Goal: Task Accomplishment & Management: Complete application form

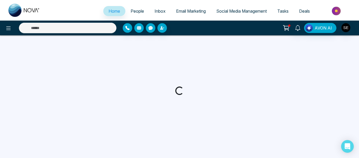
select select "*"
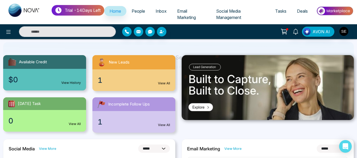
scroll to position [42, 0]
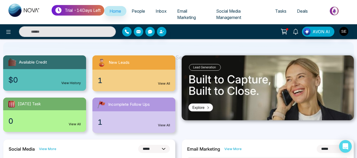
click at [160, 84] on link "View All" at bounding box center [164, 83] width 12 height 5
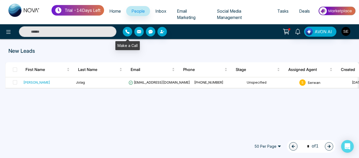
click at [128, 31] on icon "button" at bounding box center [127, 31] width 4 height 4
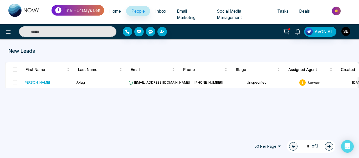
click at [102, 50] on p "New Leads" at bounding box center [121, 51] width 226 height 8
click at [18, 83] on td at bounding box center [14, 82] width 16 height 11
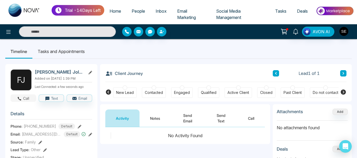
click at [25, 99] on button "Call" at bounding box center [24, 97] width 26 height 7
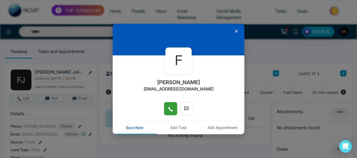
click at [169, 110] on icon at bounding box center [170, 109] width 4 height 4
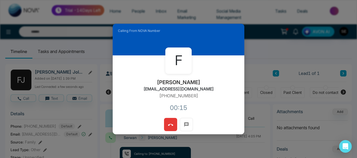
click at [172, 124] on button at bounding box center [170, 124] width 13 height 13
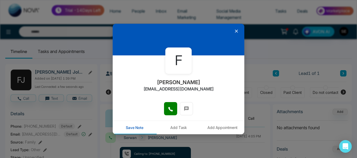
click at [235, 31] on icon at bounding box center [236, 30] width 3 height 3
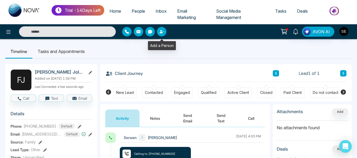
click at [160, 28] on button "button" at bounding box center [161, 31] width 9 height 9
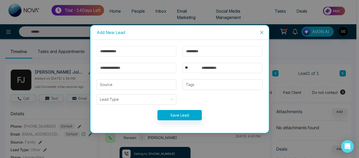
click at [122, 50] on input "text" at bounding box center [137, 51] width 80 height 10
type input "****"
click at [205, 51] on input "text" at bounding box center [223, 51] width 80 height 10
type input "*****"
click at [200, 68] on input "text" at bounding box center [231, 68] width 64 height 10
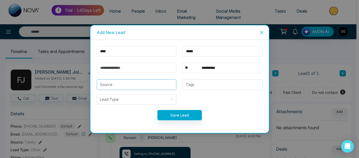
type input "**********"
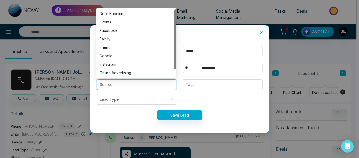
click at [127, 89] on input "search" at bounding box center [137, 84] width 74 height 10
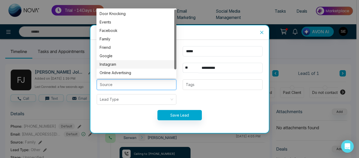
click at [114, 64] on div "Instagram" at bounding box center [137, 64] width 74 height 6
type input "*********"
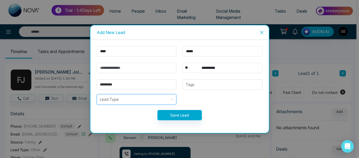
click at [116, 99] on input "search" at bounding box center [135, 99] width 70 height 10
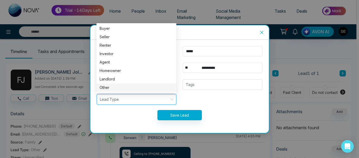
click at [110, 84] on div "Other" at bounding box center [137, 87] width 80 height 8
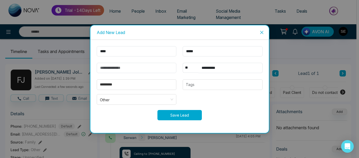
click at [183, 114] on button "Save Lead" at bounding box center [180, 115] width 44 height 10
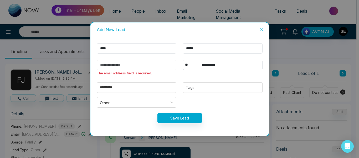
click at [153, 64] on input "email" at bounding box center [137, 65] width 80 height 10
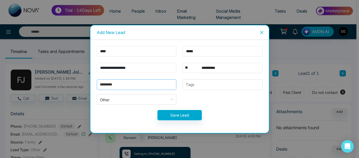
type input "**********"
click at [136, 85] on input "*********" at bounding box center [137, 84] width 74 height 10
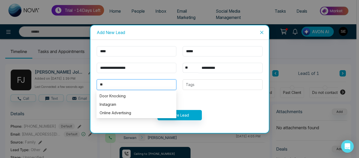
type input "*"
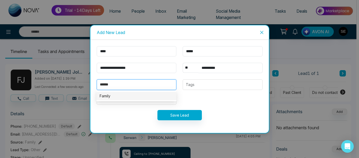
type input "******"
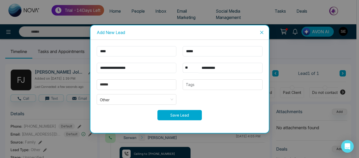
click at [182, 112] on button "Save Lead" at bounding box center [180, 115] width 44 height 10
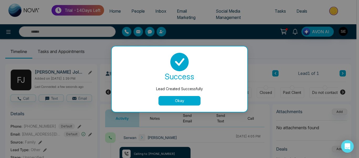
click at [176, 101] on button "Okay" at bounding box center [180, 100] width 42 height 9
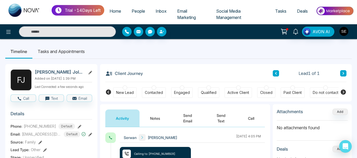
scroll to position [138, 0]
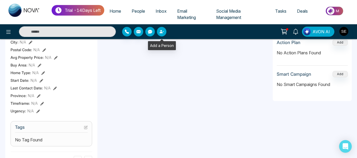
click at [161, 32] on icon "button" at bounding box center [160, 31] width 3 height 3
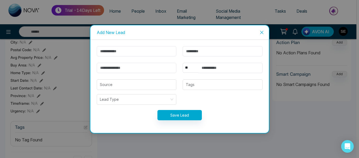
click at [264, 32] on icon "close" at bounding box center [262, 32] width 4 height 4
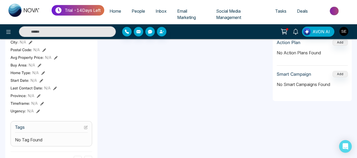
click at [143, 13] on span "People" at bounding box center [138, 10] width 13 height 5
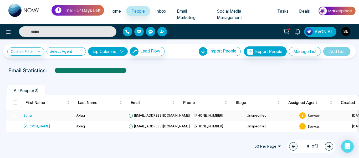
click at [18, 114] on td at bounding box center [14, 115] width 16 height 11
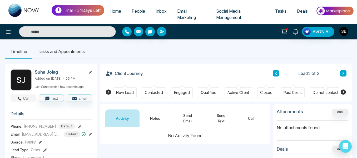
click at [29, 102] on button "Call" at bounding box center [24, 97] width 26 height 7
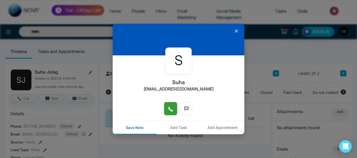
click at [170, 108] on icon at bounding box center [170, 108] width 5 height 5
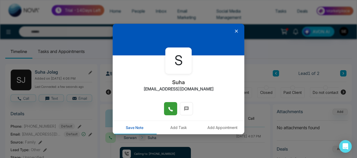
click at [234, 31] on icon at bounding box center [236, 30] width 5 height 5
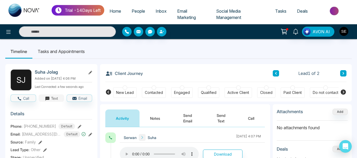
click at [58, 102] on button "Text" at bounding box center [52, 97] width 26 height 7
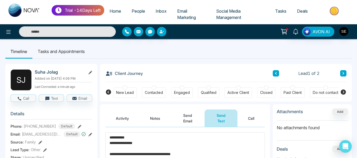
type textarea "**********"
click at [224, 118] on button "Send Text" at bounding box center [220, 117] width 33 height 17
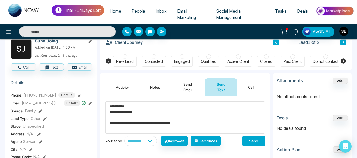
scroll to position [32, 0]
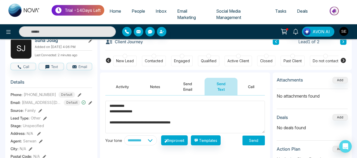
click at [256, 136] on button "Send" at bounding box center [253, 140] width 22 height 10
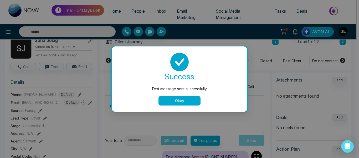
click at [185, 99] on button "Okay" at bounding box center [180, 100] width 42 height 9
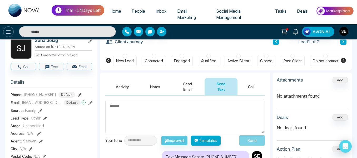
click at [9, 32] on icon at bounding box center [8, 32] width 4 height 4
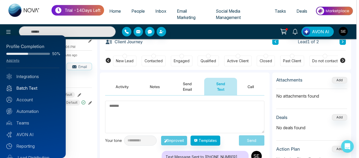
click at [29, 89] on link "Batch Text" at bounding box center [32, 88] width 53 height 6
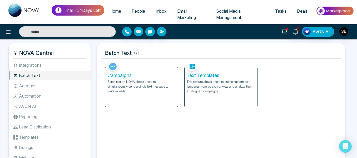
click at [29, 89] on li "Account" at bounding box center [50, 85] width 82 height 9
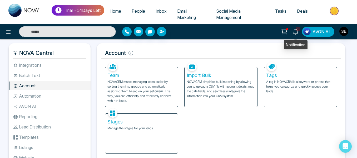
click at [298, 31] on icon at bounding box center [295, 32] width 6 height 6
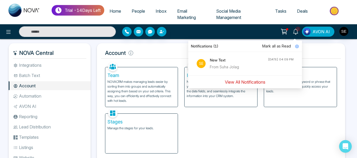
click at [238, 81] on button "View All Notifications" at bounding box center [244, 82] width 47 height 10
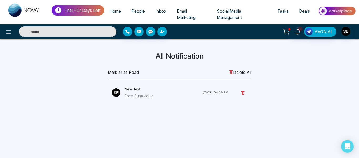
click at [137, 97] on div "From Suha Jolag" at bounding box center [164, 96] width 78 height 6
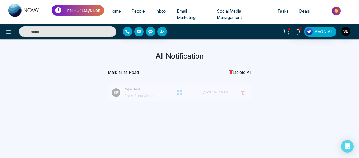
click at [137, 97] on div at bounding box center [180, 92] width 144 height 17
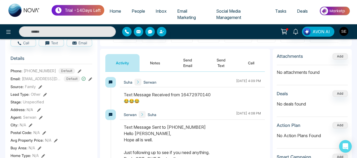
scroll to position [63, 0]
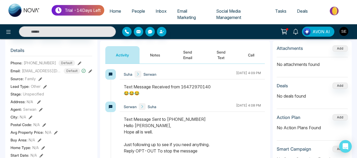
drag, startPoint x: 194, startPoint y: 131, endPoint x: 163, endPoint y: 91, distance: 51.0
click at [163, 91] on div "[PERSON_NAME] [DATE] 4:09 PM [PERSON_NAME] [DATE] 4:08 PM [PERSON_NAME] [DATE] …" at bounding box center [184, 130] width 159 height 123
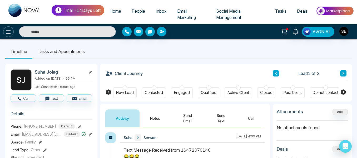
click at [8, 33] on icon at bounding box center [8, 32] width 4 height 4
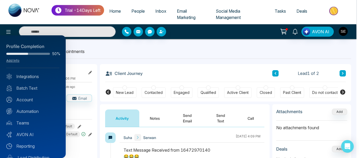
click at [142, 53] on div at bounding box center [179, 79] width 359 height 158
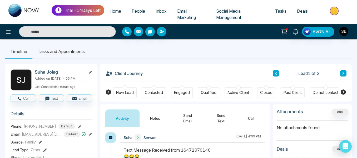
click at [285, 31] on icon at bounding box center [283, 31] width 7 height 7
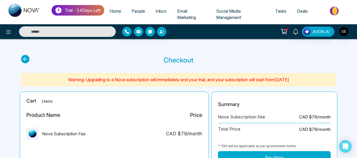
click at [119, 11] on span "Home" at bounding box center [115, 10] width 12 height 5
select select "*"
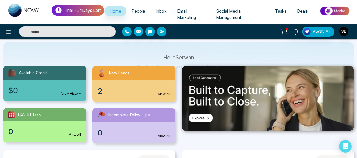
scroll to position [22, 0]
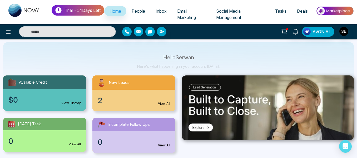
click at [72, 102] on link "View History" at bounding box center [70, 102] width 19 height 5
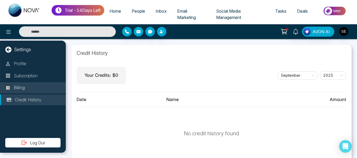
click at [29, 89] on li "Billing" at bounding box center [33, 87] width 66 height 11
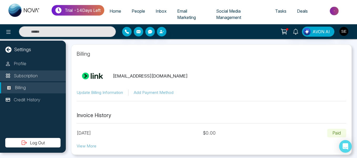
click at [26, 75] on p "Subscription" at bounding box center [26, 75] width 24 height 7
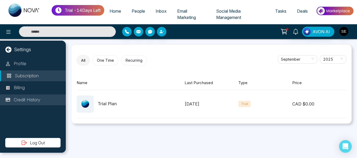
click at [33, 98] on p "Credit History" at bounding box center [27, 99] width 27 height 7
